Goal: Task Accomplishment & Management: Complete application form

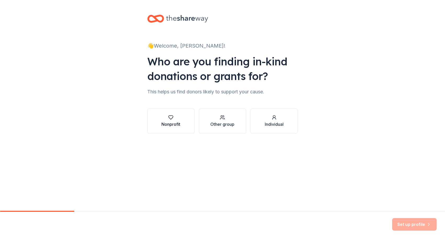
click at [177, 120] on div "button" at bounding box center [171, 117] width 19 height 5
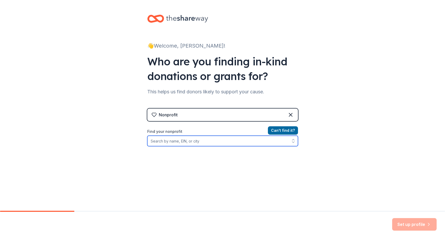
click at [186, 142] on input "Find your nonprofit" at bounding box center [222, 141] width 151 height 10
type input "[US_EMPLOYER_IDENTIFICATION_NUMBER]"
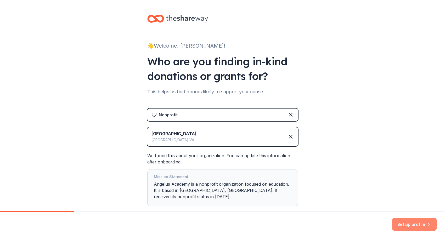
click at [410, 226] on button "Set up profile" at bounding box center [414, 224] width 45 height 13
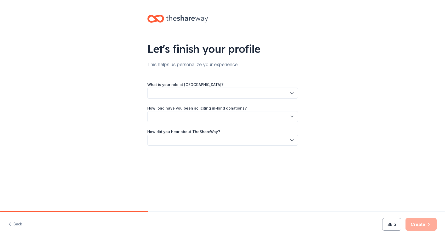
click at [221, 95] on button "button" at bounding box center [222, 93] width 151 height 11
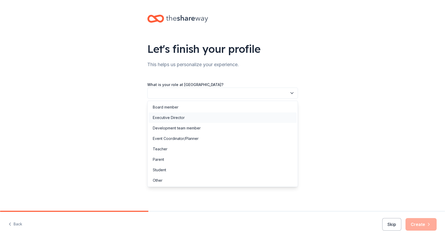
click at [189, 121] on div "Executive Director" at bounding box center [223, 118] width 148 height 10
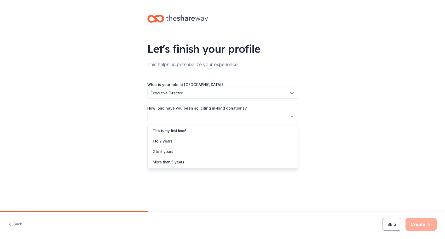
click at [215, 115] on button "button" at bounding box center [222, 116] width 151 height 11
click at [185, 154] on div "2 to 5 years" at bounding box center [223, 152] width 148 height 10
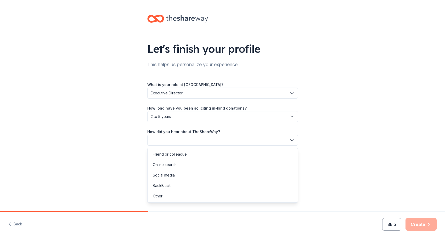
click at [196, 140] on button "button" at bounding box center [222, 140] width 151 height 11
click at [179, 164] on div "Online search" at bounding box center [223, 165] width 148 height 10
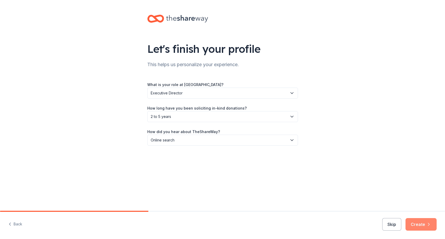
click at [426, 225] on button "Create" at bounding box center [421, 224] width 31 height 13
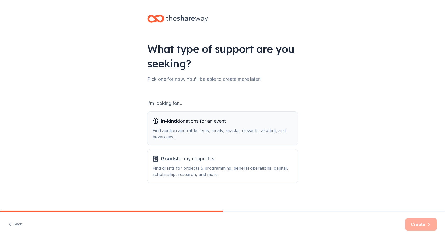
click at [246, 127] on div "In-kind donations for an event Find auction and raffle items, meals, snacks, de…" at bounding box center [223, 128] width 140 height 23
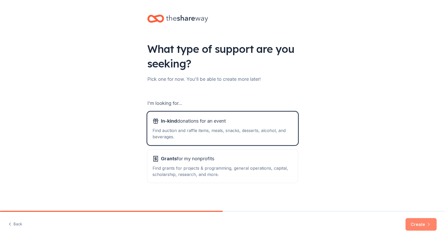
click at [424, 224] on button "Create" at bounding box center [421, 224] width 31 height 13
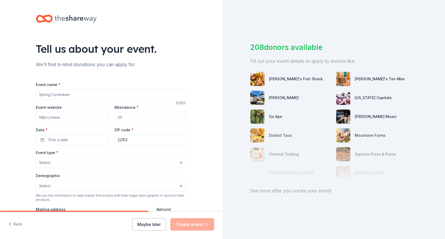
click at [90, 95] on input "Event name *" at bounding box center [111, 95] width 151 height 10
type input "25th Anniversary Gala"
click at [84, 116] on input "Event website" at bounding box center [72, 117] width 72 height 10
type input "www.charityauction.bid/Angelus25"
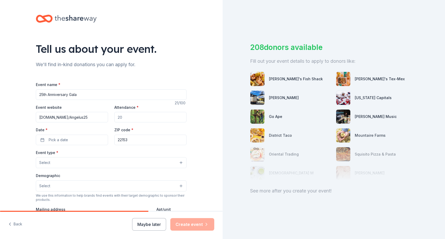
click at [142, 118] on input "Attendance *" at bounding box center [150, 117] width 72 height 10
type input "350"
click at [78, 140] on button "Pick a date" at bounding box center [72, 140] width 72 height 10
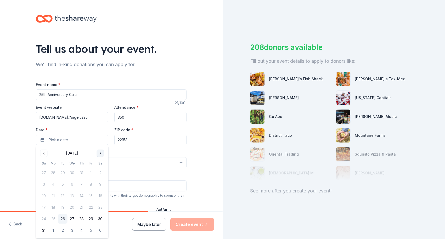
click at [98, 153] on button "Go to next month" at bounding box center [100, 153] width 7 height 7
click at [100, 185] on button "8" at bounding box center [100, 184] width 9 height 9
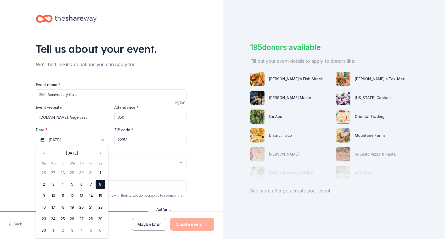
click at [135, 152] on div "Event type * Select" at bounding box center [111, 158] width 151 height 19
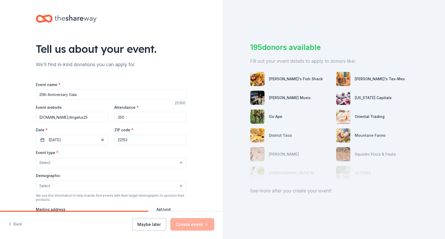
click at [113, 163] on button "Select" at bounding box center [111, 162] width 151 height 11
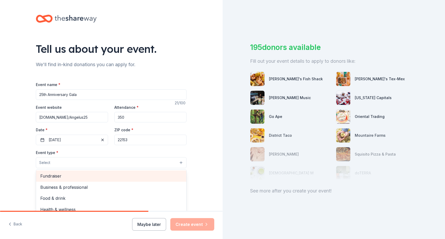
click at [95, 174] on span "Fundraiser" at bounding box center [111, 176] width 142 height 7
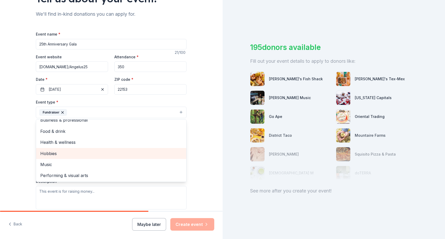
scroll to position [6, 0]
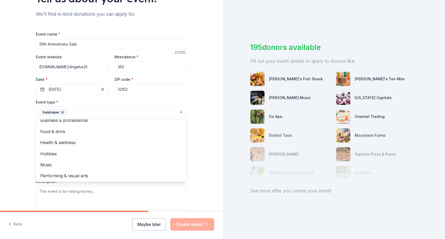
click at [19, 124] on div "Tell us about your event. We'll find in-kind donations you can apply for. Event…" at bounding box center [111, 123] width 223 height 349
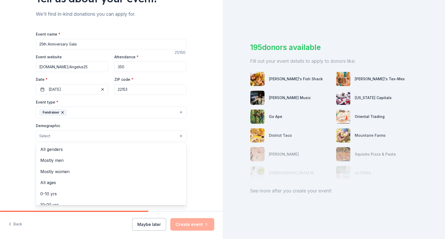
click at [98, 136] on button "Select" at bounding box center [111, 136] width 151 height 11
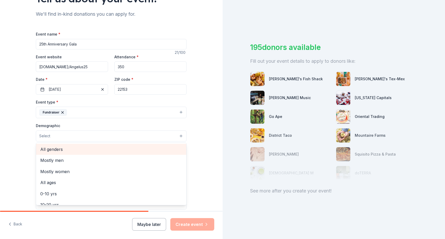
click at [77, 147] on span "All genders" at bounding box center [111, 149] width 142 height 7
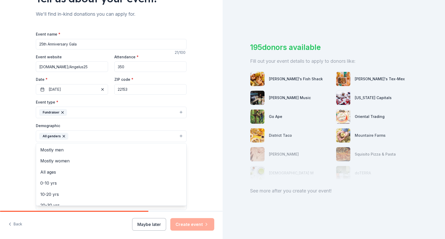
click at [208, 163] on div "Tell us about your event. We'll find in-kind donations you can apply for. Event…" at bounding box center [111, 123] width 223 height 349
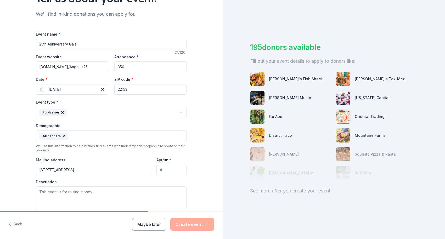
type input "7644 Dynatech Court, Springfield, VA, 22153"
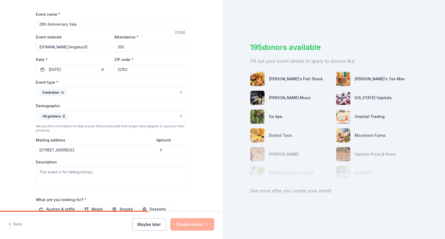
scroll to position [71, 0]
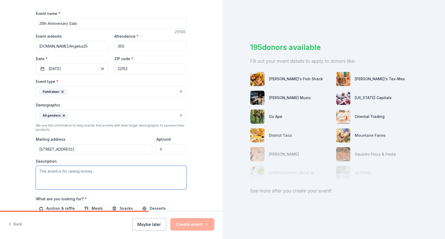
click at [95, 176] on textarea at bounding box center [111, 178] width 151 height 24
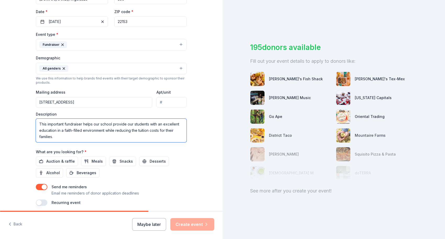
scroll to position [119, 0]
type textarea "This important fundraiser helps our school provide our students with an excelle…"
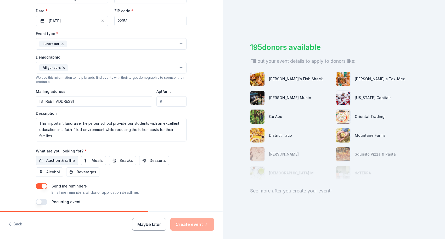
click at [59, 160] on span "Auction & raffle" at bounding box center [60, 161] width 29 height 6
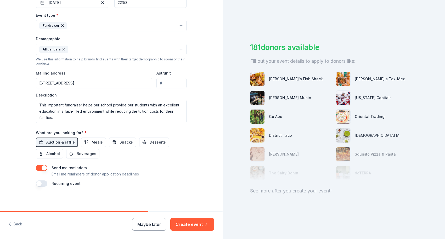
scroll to position [137, 0]
click at [200, 224] on button "Create event" at bounding box center [192, 224] width 44 height 13
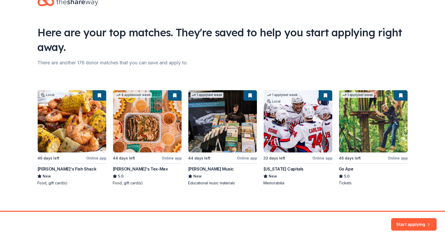
scroll to position [16, 0]
click at [413, 219] on button "Start applying" at bounding box center [414, 221] width 46 height 13
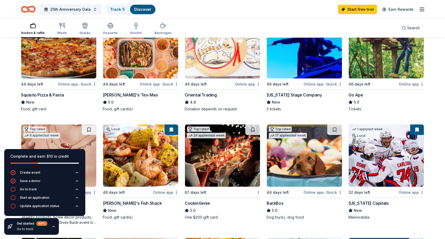
scroll to position [81, 0]
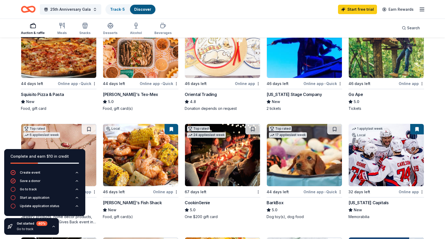
click at [320, 149] on img at bounding box center [304, 155] width 75 height 62
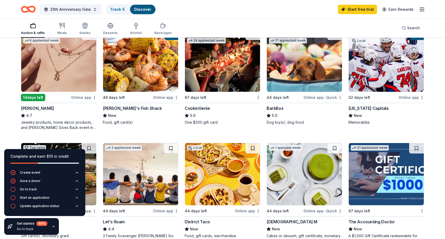
scroll to position [177, 0]
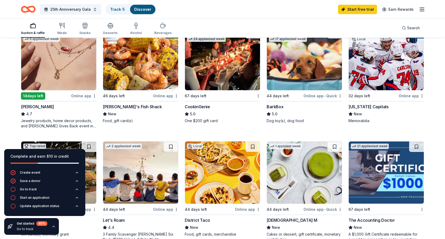
click at [385, 66] on img at bounding box center [386, 59] width 75 height 62
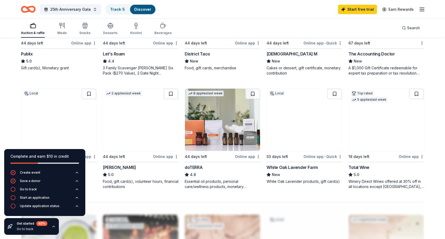
scroll to position [348, 0]
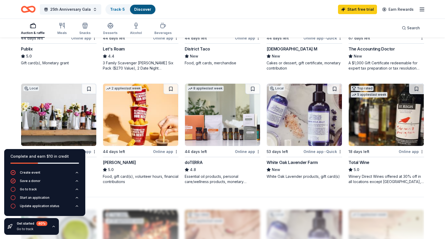
click at [219, 105] on img at bounding box center [222, 115] width 75 height 62
click at [306, 115] on img at bounding box center [304, 115] width 75 height 62
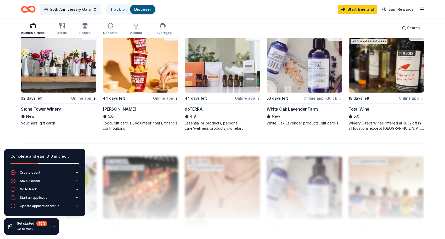
scroll to position [401, 0]
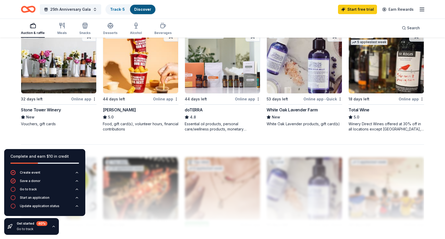
click at [64, 71] on img at bounding box center [58, 62] width 75 height 62
click at [67, 69] on img at bounding box center [58, 62] width 75 height 62
click at [383, 81] on img at bounding box center [386, 62] width 75 height 62
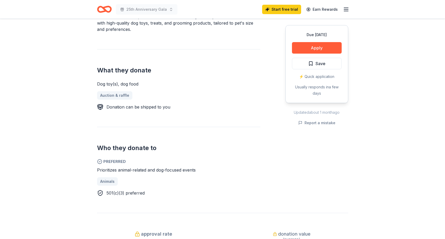
scroll to position [175, 0]
click at [322, 45] on button "Apply" at bounding box center [317, 48] width 50 height 12
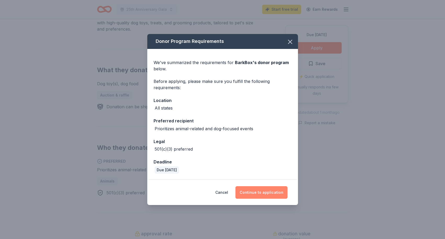
click at [261, 194] on button "Continue to application" at bounding box center [262, 192] width 52 height 13
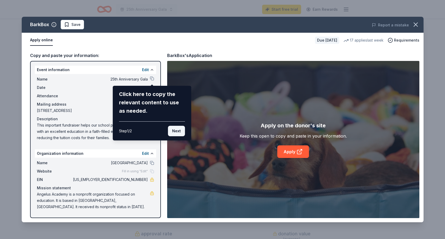
click at [179, 130] on button "Next" at bounding box center [176, 131] width 17 height 10
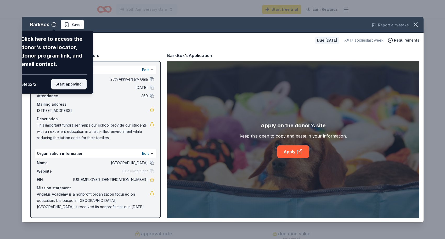
click at [76, 79] on button "Start applying!" at bounding box center [69, 84] width 36 height 10
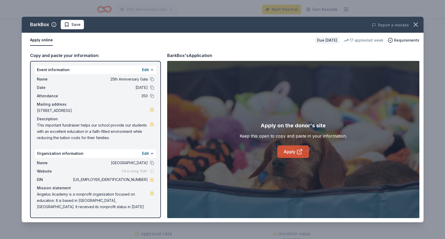
click at [289, 150] on link "Apply" at bounding box center [293, 152] width 32 height 13
click at [417, 25] on icon "button" at bounding box center [415, 24] width 7 height 7
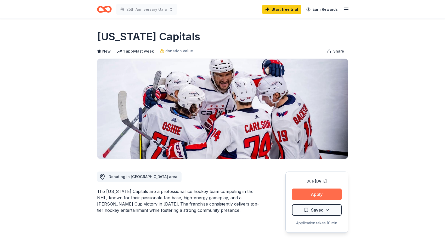
click at [319, 195] on button "Apply" at bounding box center [317, 195] width 50 height 12
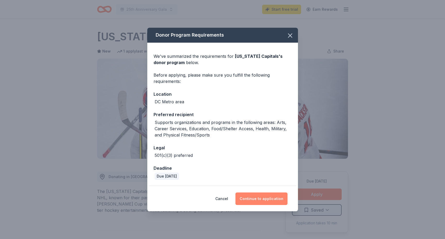
click at [255, 197] on button "Continue to application" at bounding box center [262, 199] width 52 height 13
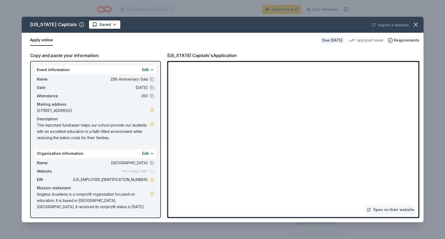
drag, startPoint x: 37, startPoint y: 194, endPoint x: 67, endPoint y: 209, distance: 33.8
click at [67, 209] on span "Angelus Academy is a nonprofit organization focused on education. It is based i…" at bounding box center [93, 200] width 113 height 19
drag, startPoint x: 62, startPoint y: 207, endPoint x: 43, endPoint y: 196, distance: 22.0
click at [43, 196] on span "Angelus Academy is a nonprofit organization focused on education. It is based i…" at bounding box center [93, 200] width 113 height 19
click at [414, 24] on icon "button" at bounding box center [415, 24] width 7 height 7
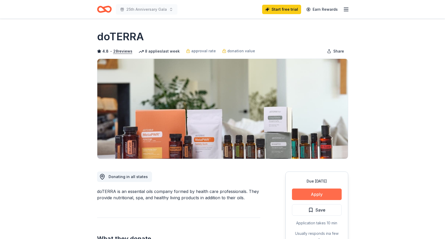
click at [321, 192] on button "Apply" at bounding box center [317, 195] width 50 height 12
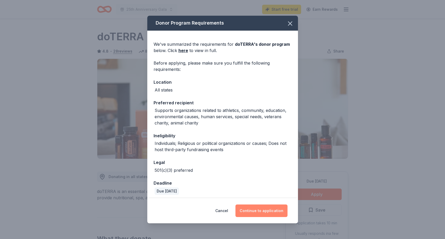
click at [271, 214] on button "Continue to application" at bounding box center [262, 211] width 52 height 13
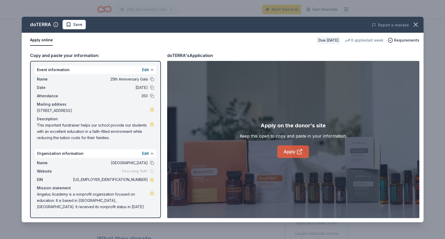
click at [293, 148] on link "Apply" at bounding box center [293, 152] width 32 height 13
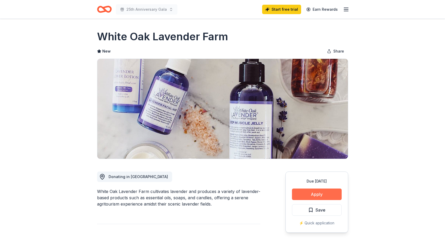
click at [318, 193] on button "Apply" at bounding box center [317, 195] width 50 height 12
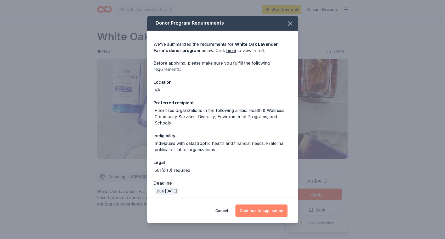
click at [264, 210] on button "Continue to application" at bounding box center [262, 211] width 52 height 13
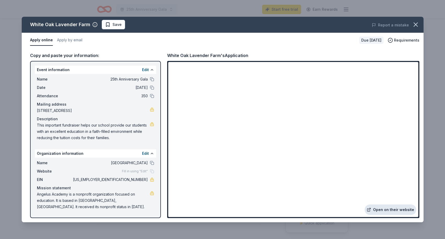
click at [394, 210] on link "Open on their website" at bounding box center [391, 210] width 52 height 10
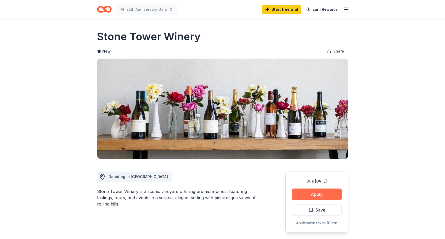
click at [316, 192] on button "Apply" at bounding box center [317, 195] width 50 height 12
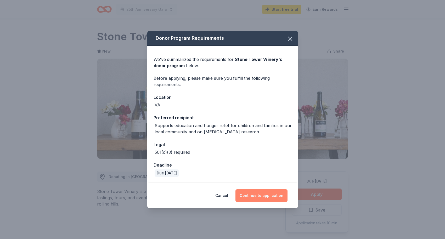
click at [262, 194] on button "Continue to application" at bounding box center [262, 196] width 52 height 13
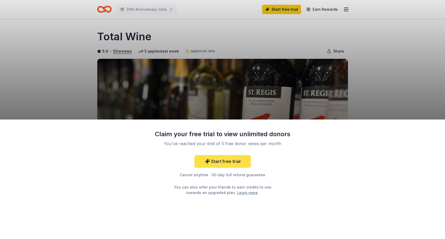
click at [227, 160] on link "Start free trial" at bounding box center [223, 161] width 57 height 13
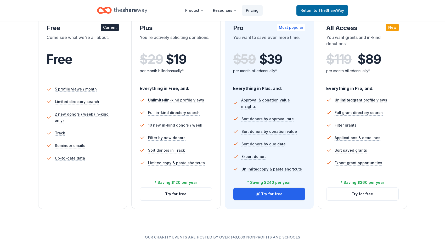
scroll to position [98, 0]
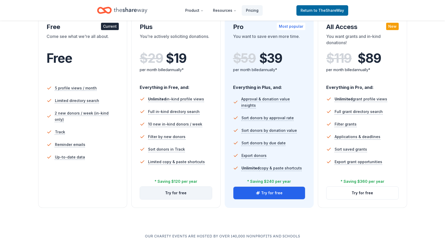
click at [177, 190] on button "Try for free" at bounding box center [176, 193] width 72 height 13
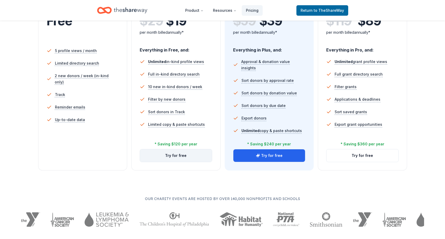
scroll to position [136, 0]
click at [179, 161] on button "Try for free" at bounding box center [176, 155] width 72 height 13
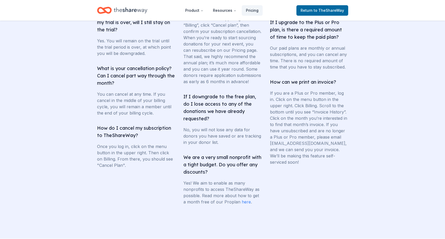
scroll to position [959, 0]
click at [242, 204] on link "here" at bounding box center [246, 201] width 9 height 5
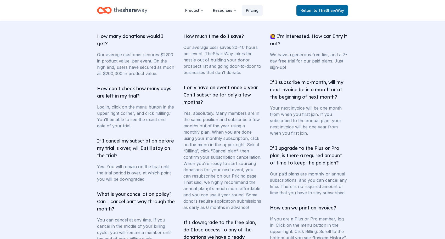
scroll to position [832, 0]
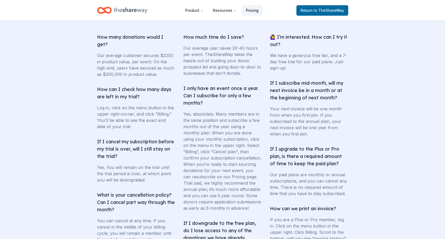
click at [257, 10] on link "Pricing" at bounding box center [252, 10] width 21 height 10
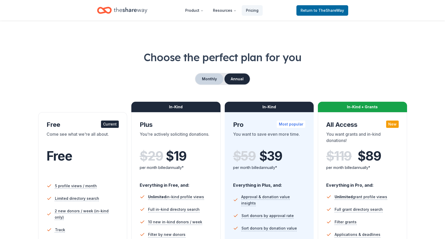
click at [205, 80] on button "Monthly" at bounding box center [210, 79] width 28 height 11
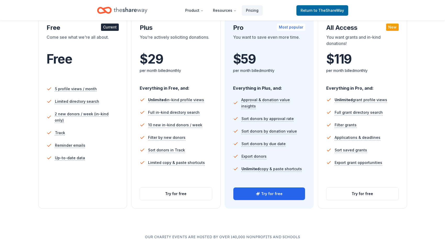
scroll to position [97, 0]
click at [186, 193] on button "Try for free" at bounding box center [176, 194] width 72 height 13
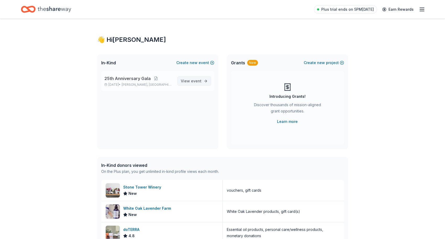
click at [204, 82] on link "View event" at bounding box center [194, 80] width 34 height 9
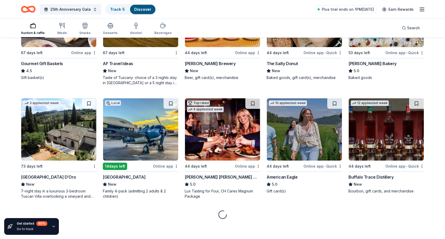
scroll to position [788, 0]
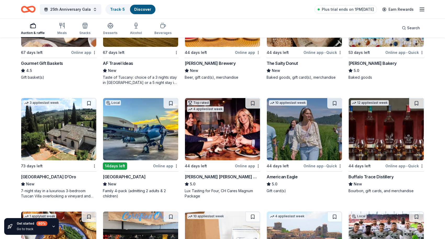
click at [224, 127] on img at bounding box center [222, 129] width 75 height 62
